Goal: Transaction & Acquisition: Purchase product/service

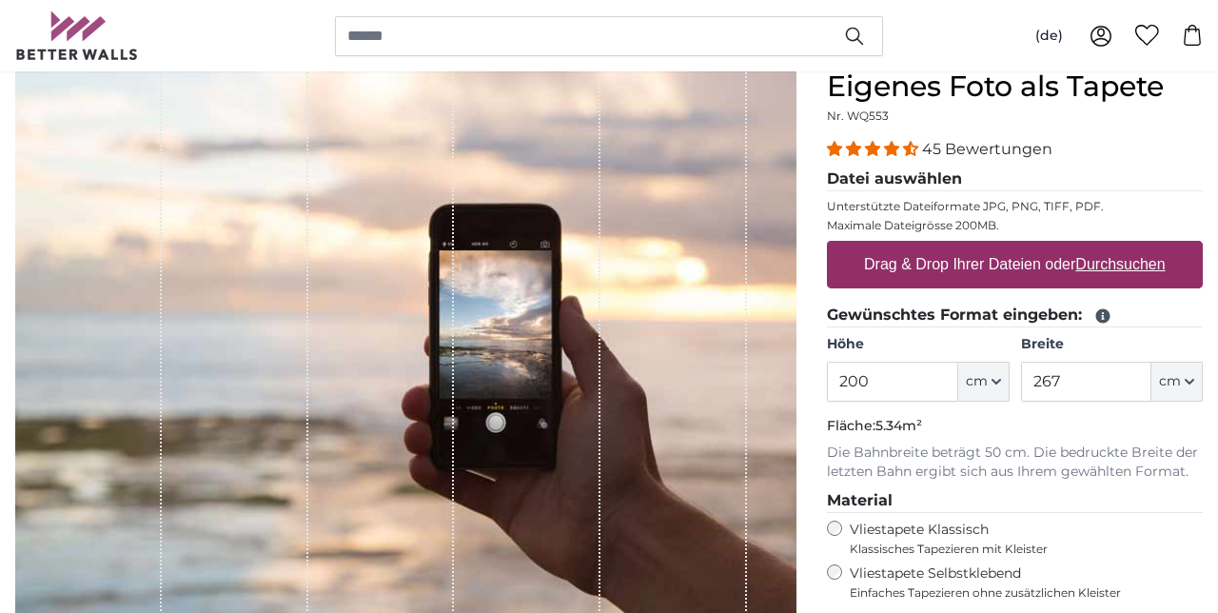
scroll to position [179, 0]
click at [929, 527] on label "Vliestapete Klassisch Klassisches Tapezieren mit Kleister" at bounding box center [1018, 537] width 337 height 36
click at [983, 385] on span "cm" at bounding box center [977, 380] width 22 height 19
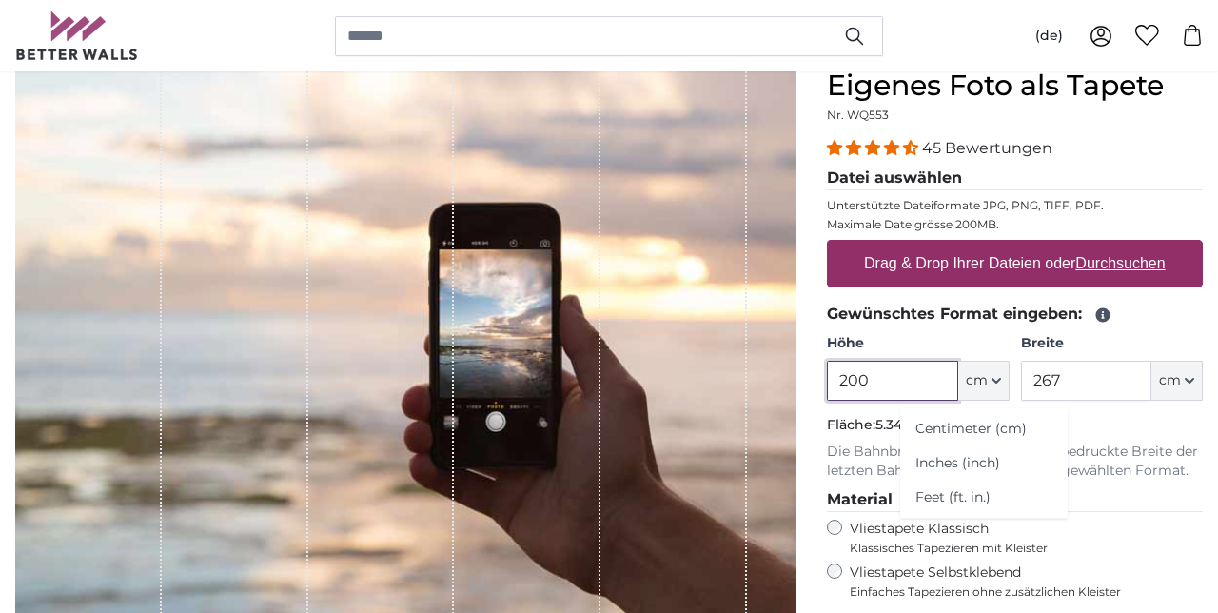
click at [906, 377] on input "200" at bounding box center [892, 381] width 130 height 40
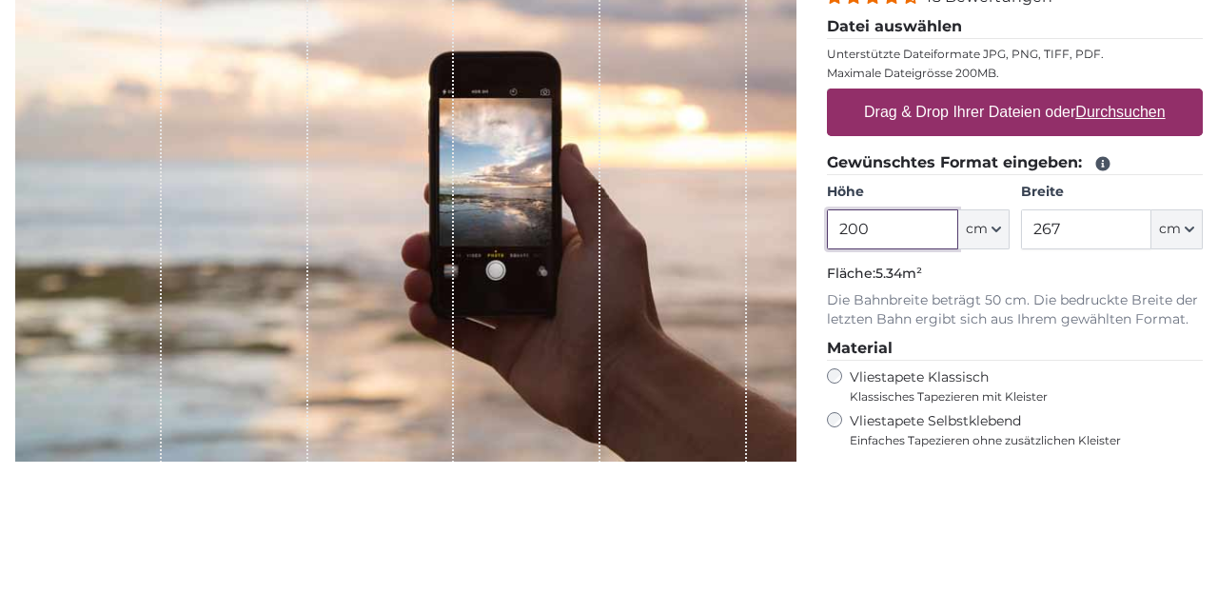
scroll to position [178, 0]
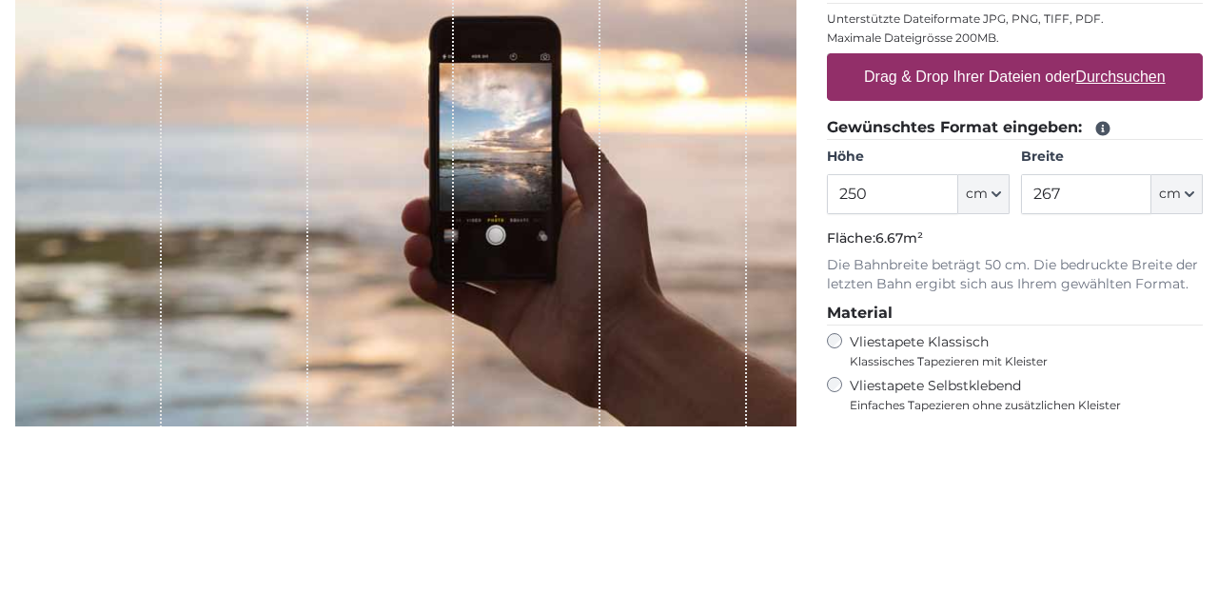
click at [1113, 533] on label "Vliestapete Klassisch Klassisches Tapezieren mit Kleister" at bounding box center [1018, 538] width 337 height 36
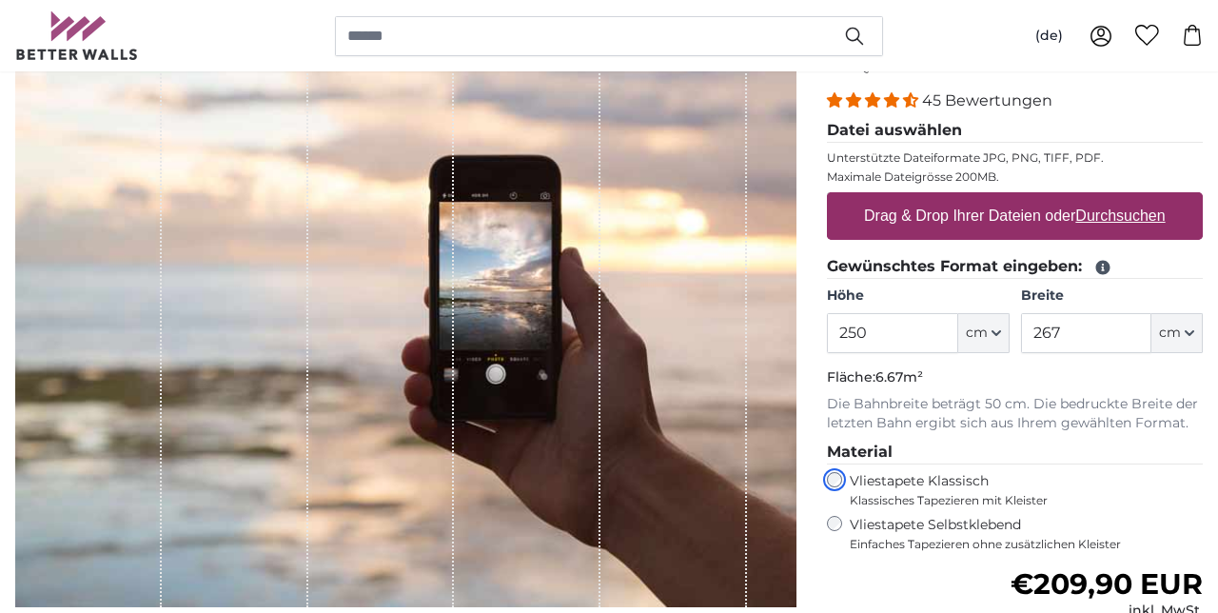
scroll to position [230, 0]
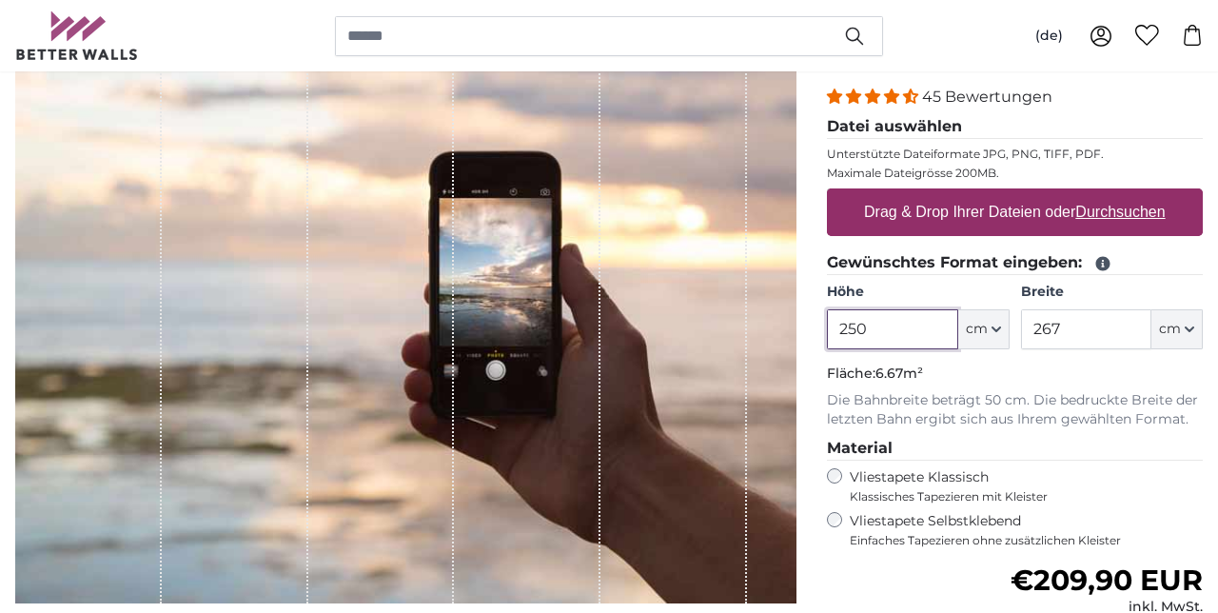
click at [858, 331] on input "250" at bounding box center [892, 329] width 130 height 40
click at [1135, 88] on div "45 Bewertungen" at bounding box center [1015, 97] width 376 height 22
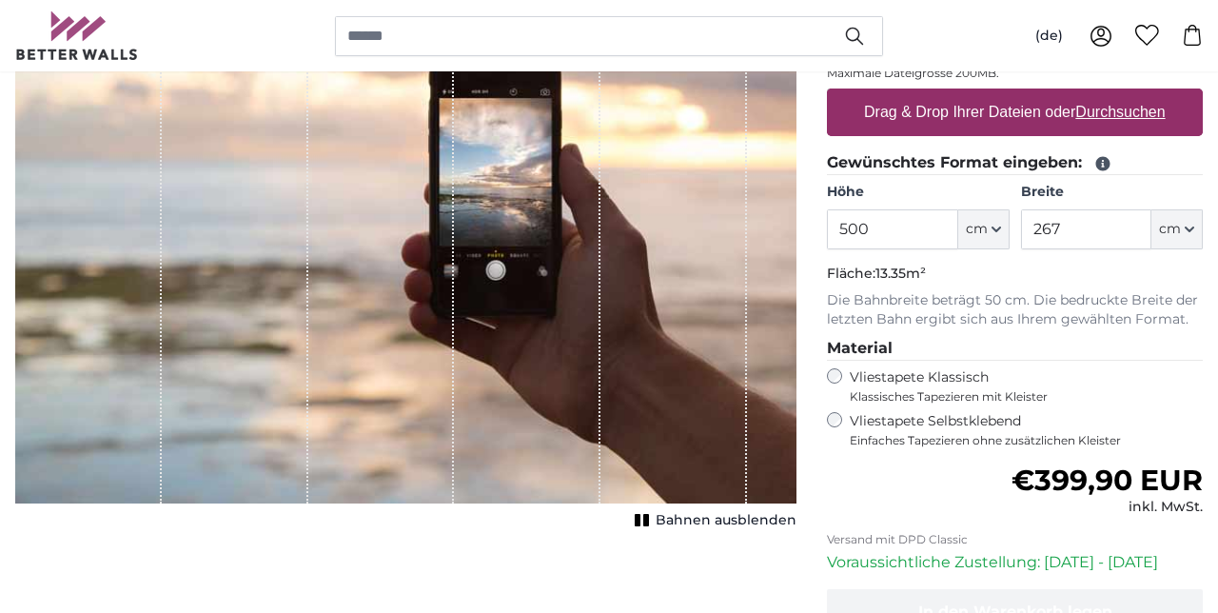
scroll to position [329, 0]
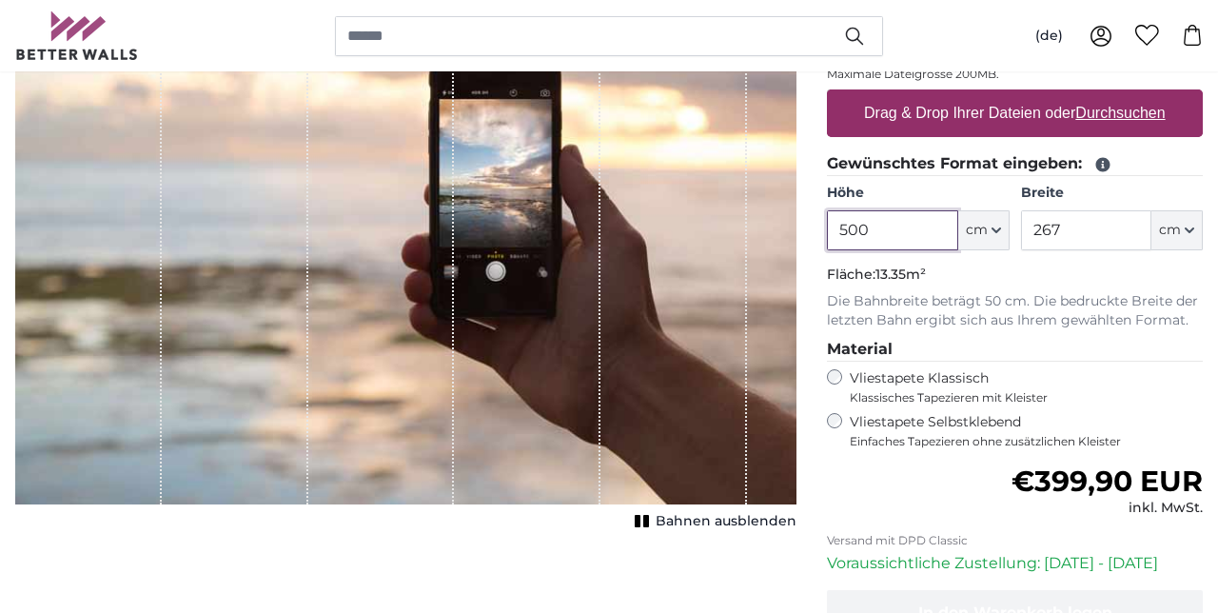
click at [889, 225] on input "500" at bounding box center [892, 230] width 130 height 40
type input "5"
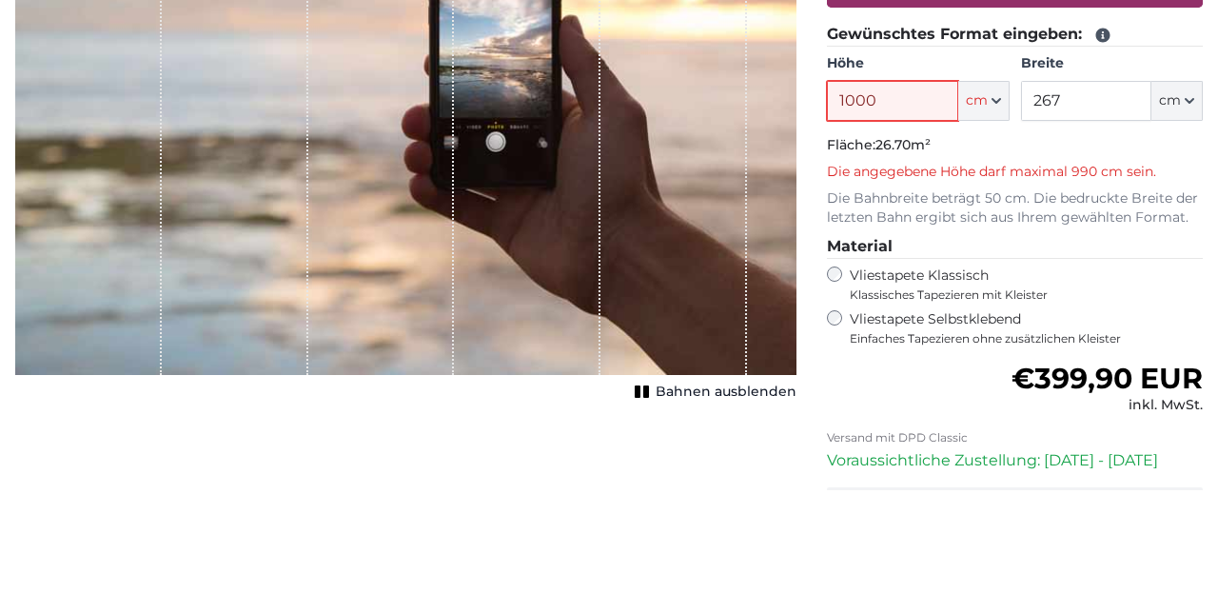
type input "1000"
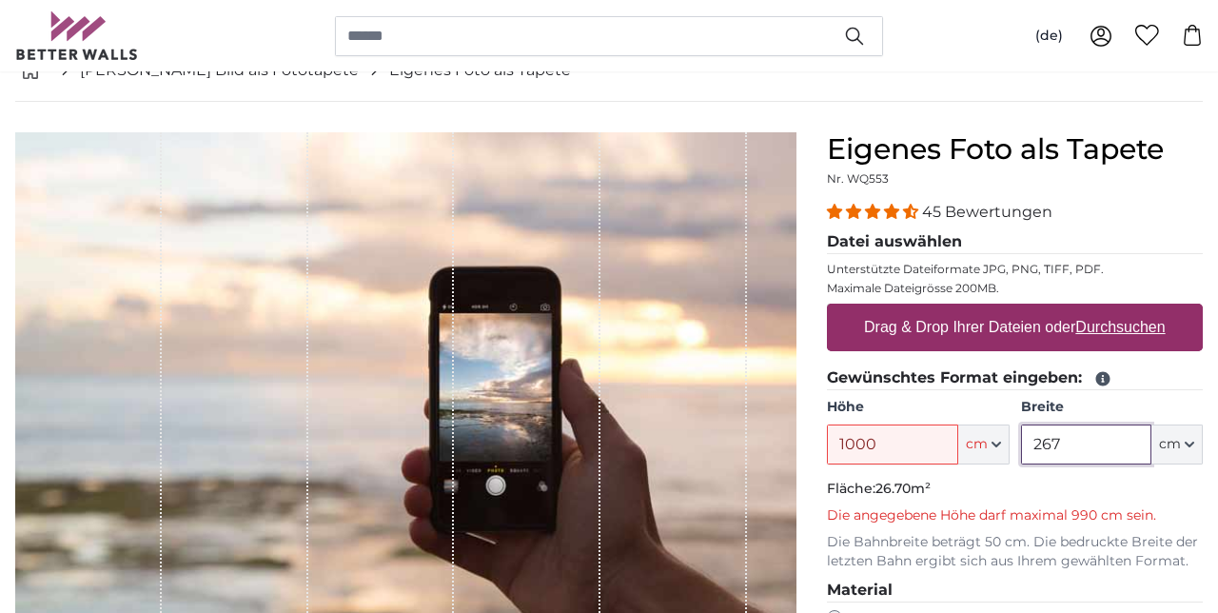
scroll to position [0, 0]
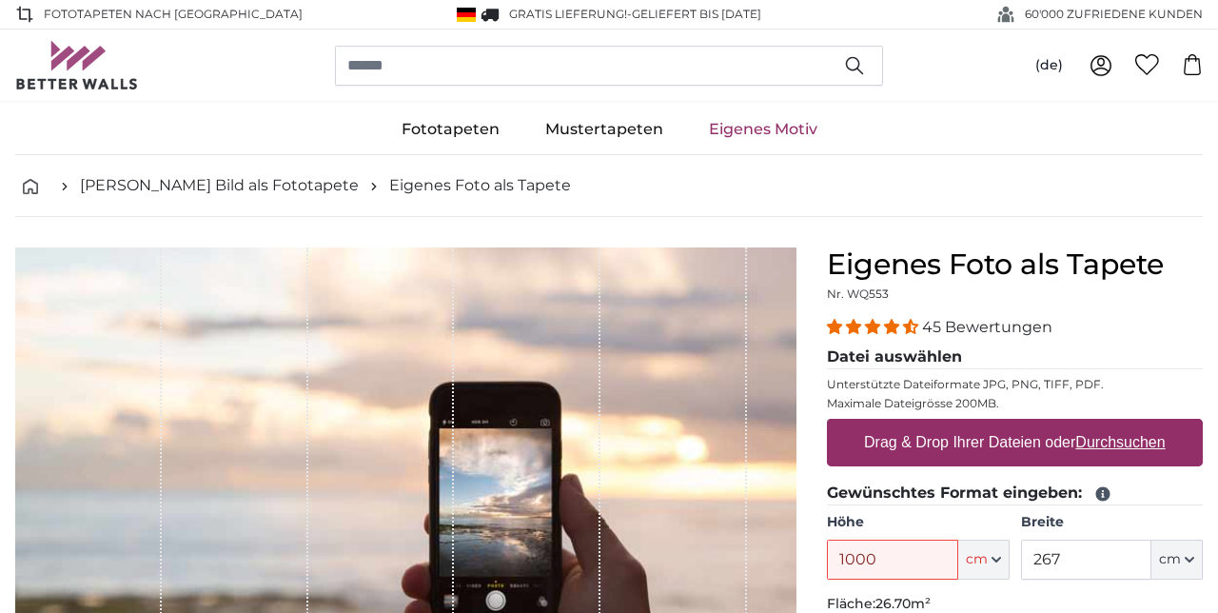
click at [457, 127] on link "Fototapeten" at bounding box center [451, 129] width 144 height 49
